Goal: Task Accomplishment & Management: Manage account settings

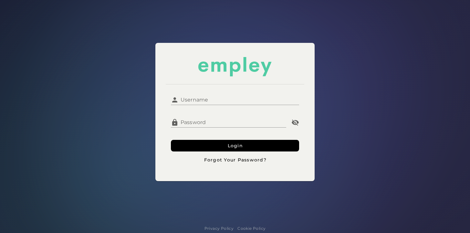
click at [219, 98] on input "Username" at bounding box center [238, 97] width 120 height 15
type input "**********"
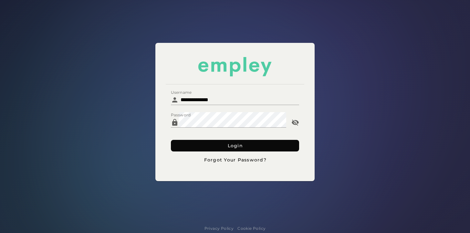
click at [248, 147] on button "Login" at bounding box center [235, 146] width 128 height 12
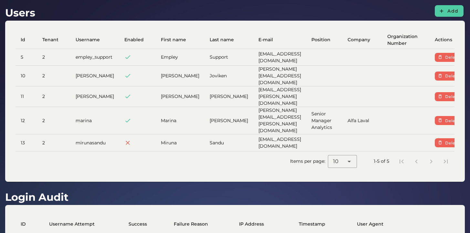
scroll to position [0, 78]
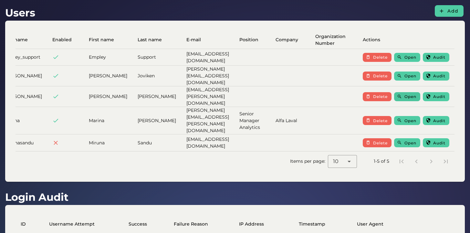
click at [408, 94] on span "Open" at bounding box center [410, 96] width 12 height 5
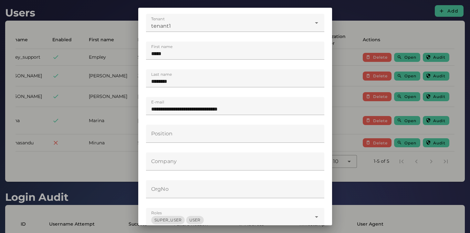
scroll to position [144, 0]
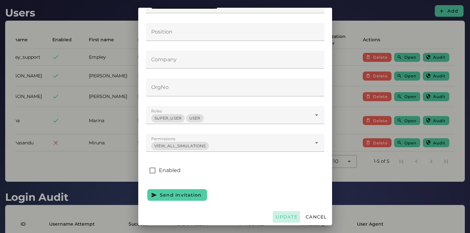
click at [286, 217] on span "Update" at bounding box center [286, 217] width 22 height 6
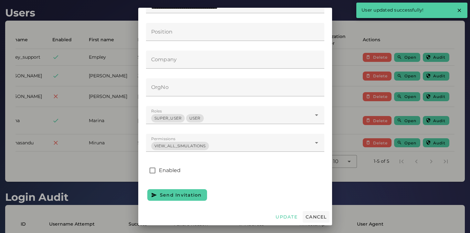
click at [318, 219] on span "Cancel" at bounding box center [316, 217] width 22 height 6
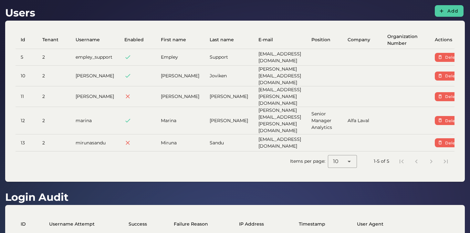
scroll to position [0, 15]
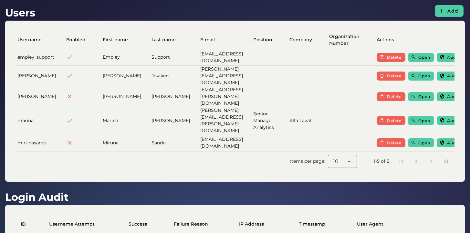
scroll to position [0, 78]
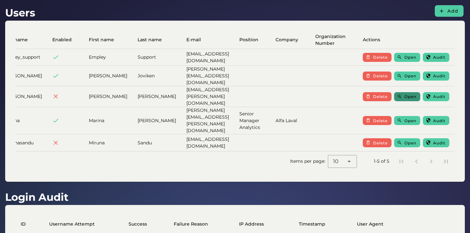
click at [416, 94] on span "Open" at bounding box center [410, 96] width 12 height 5
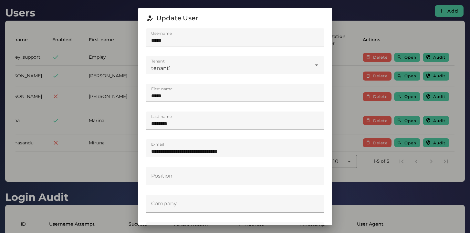
scroll to position [144, 0]
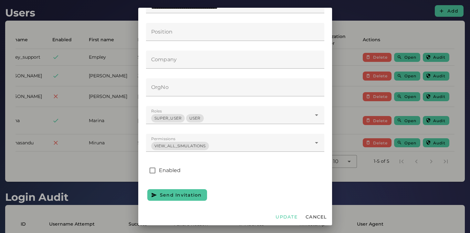
click at [191, 192] on span "Send Invitation" at bounding box center [180, 195] width 42 height 6
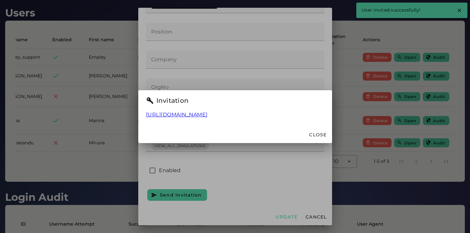
drag, startPoint x: 335, startPoint y: 116, endPoint x: 137, endPoint y: 117, distance: 197.8
click at [138, 117] on div "https://app.empley.com/?invite=a2ac6a80-5179-4813-a6ff-168f296a0864" at bounding box center [235, 118] width 194 height 15
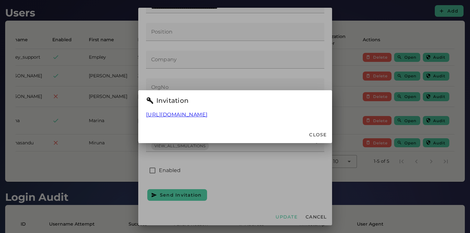
copy link "https://app.empley.com/?invite=a2ac6a80-5179-4813-a6ff-168f296a0864"
click at [247, 62] on div at bounding box center [235, 116] width 470 height 233
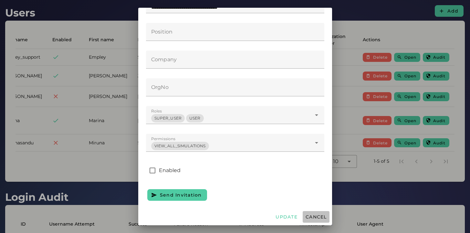
click at [320, 219] on span "Cancel" at bounding box center [316, 217] width 22 height 6
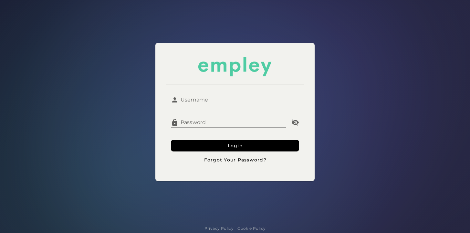
click at [133, 40] on div "Username Username Password Password Login Forgot Your Password?" at bounding box center [234, 112] width 477 height 232
click at [240, 160] on span "Forgot Your Password?" at bounding box center [234, 160] width 63 height 6
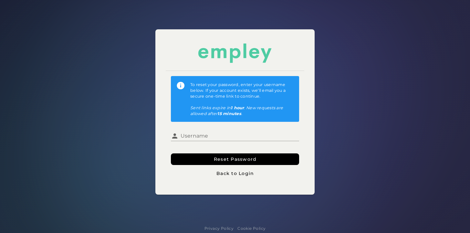
click at [226, 202] on div "To reset your password, enter your username below. If your account exists, we’l…" at bounding box center [234, 112] width 477 height 232
click at [140, 13] on div "To reset your password, enter your username below. If your account exists, we’l…" at bounding box center [234, 112] width 477 height 232
